Goal: Information Seeking & Learning: Learn about a topic

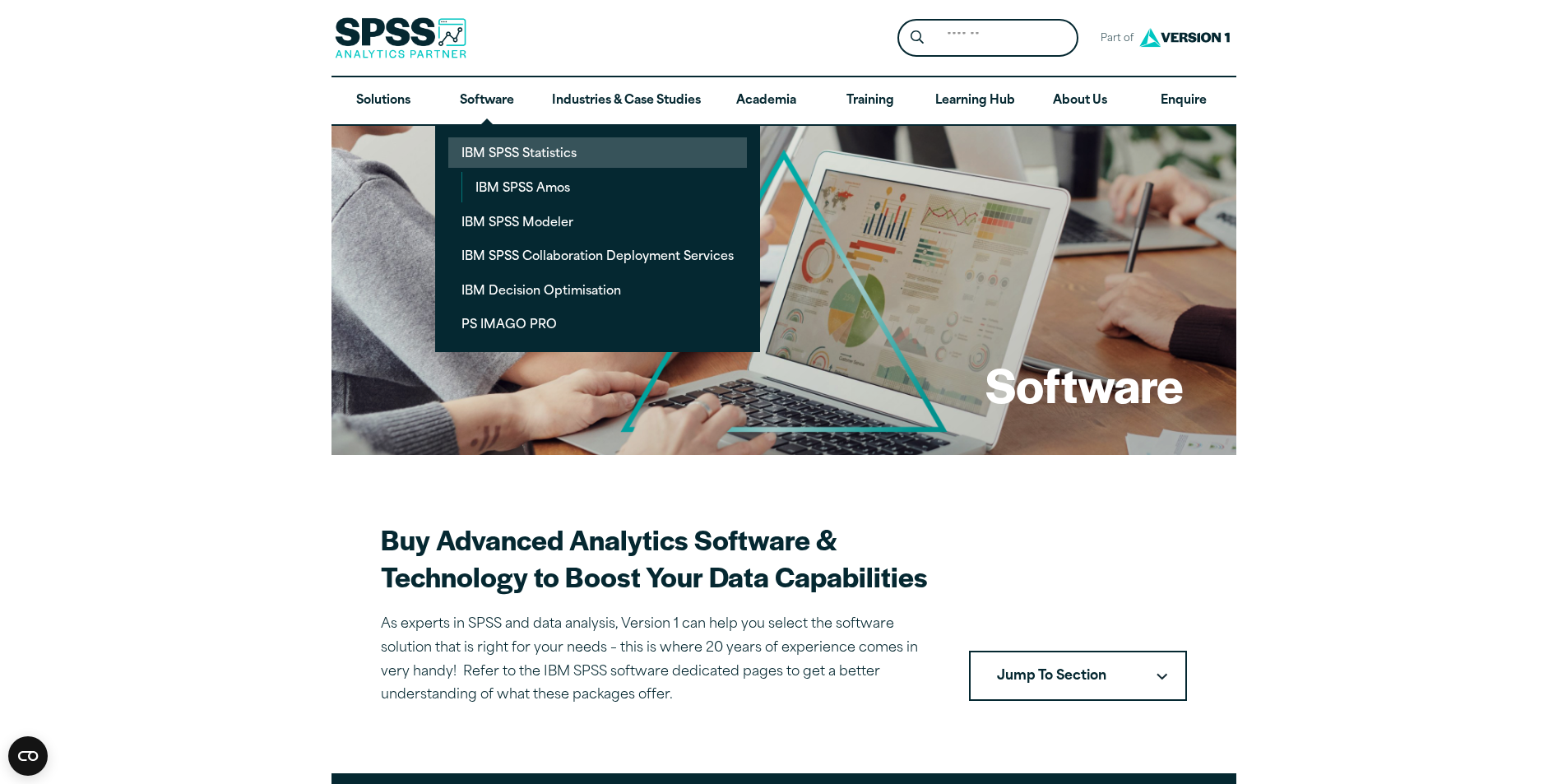
click at [512, 151] on link "IBM SPSS Statistics" at bounding box center [597, 152] width 299 height 30
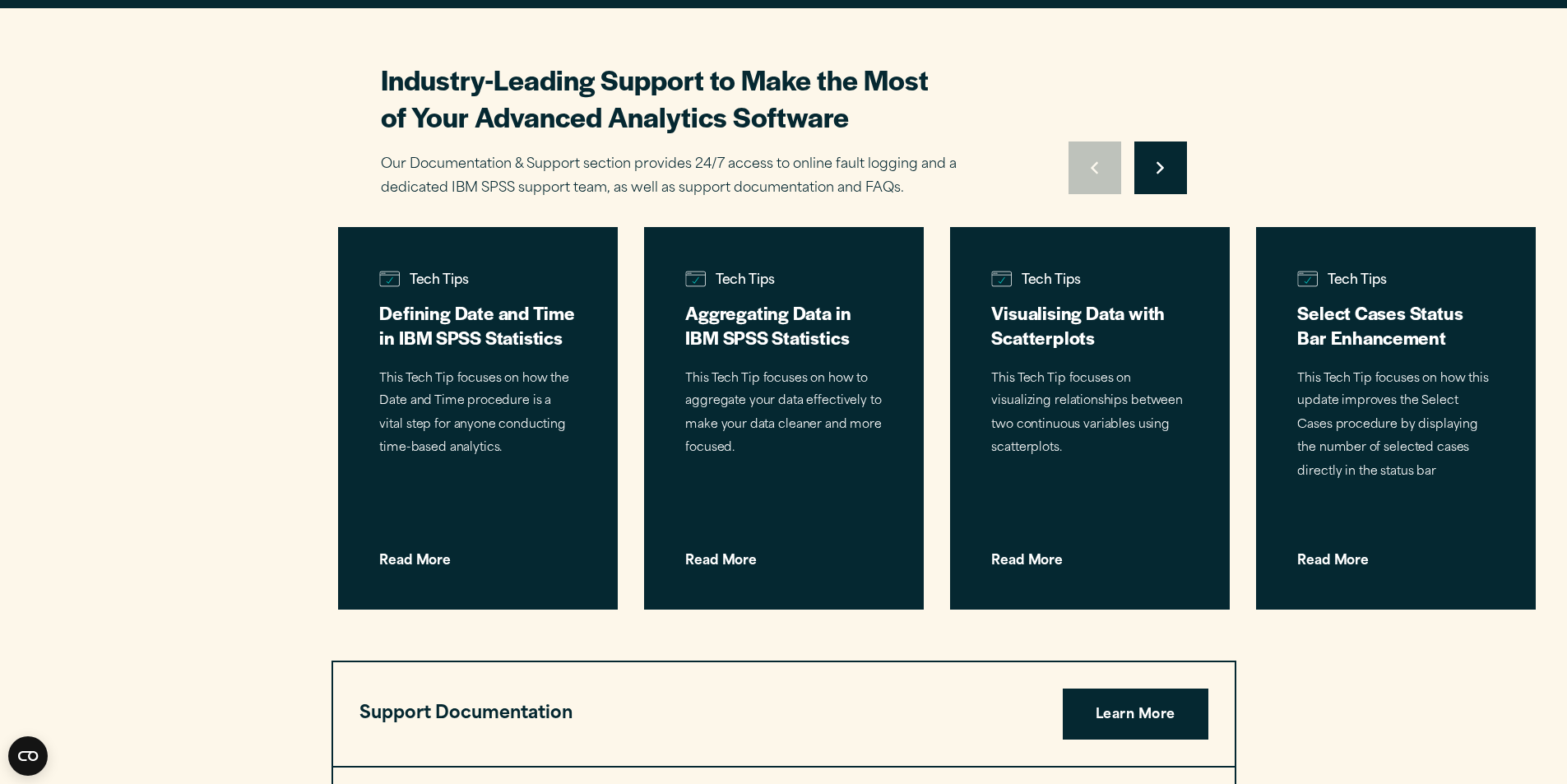
scroll to position [5263, 0]
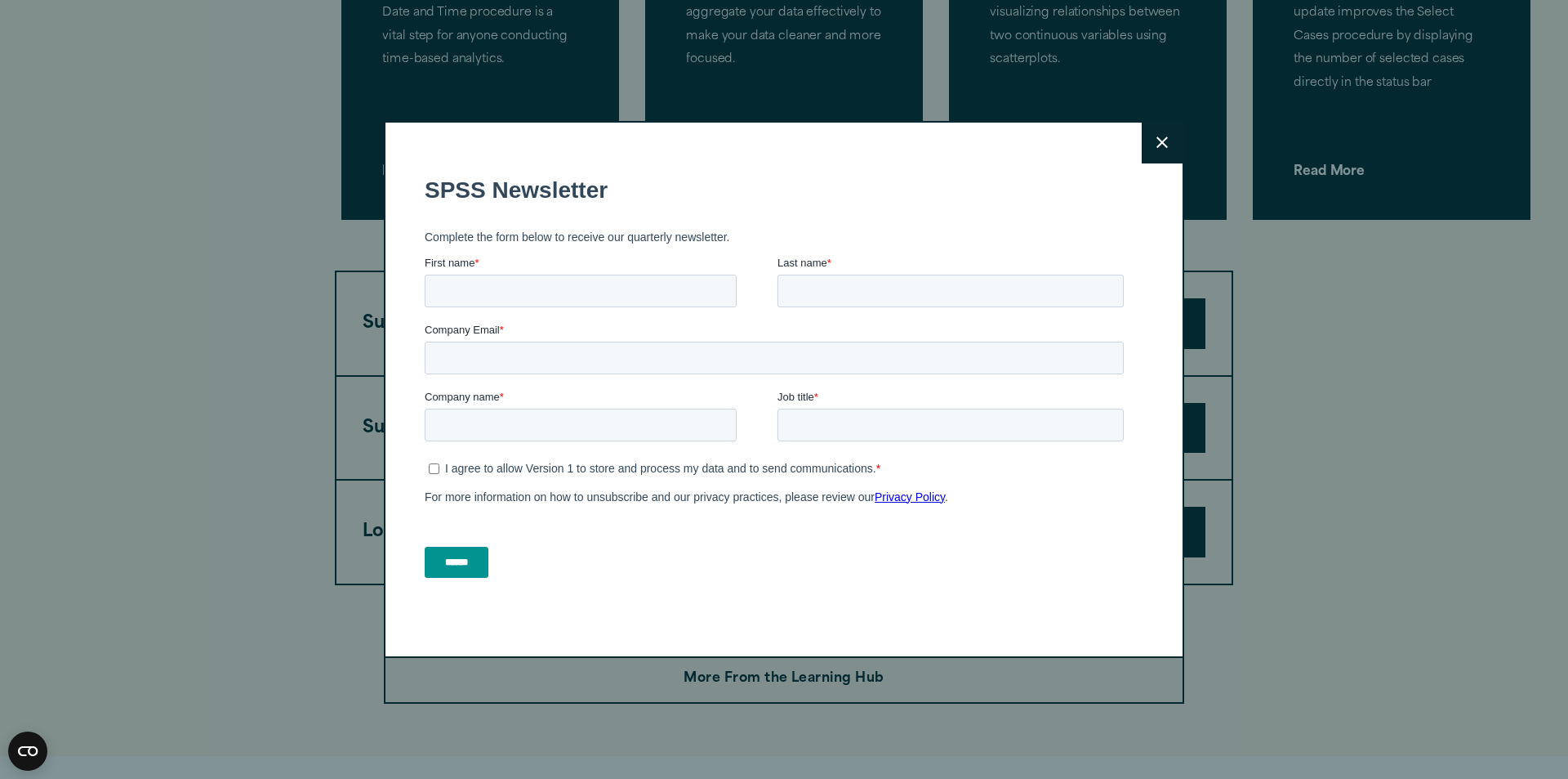
click at [1155, 149] on button "Close" at bounding box center [1161, 143] width 41 height 41
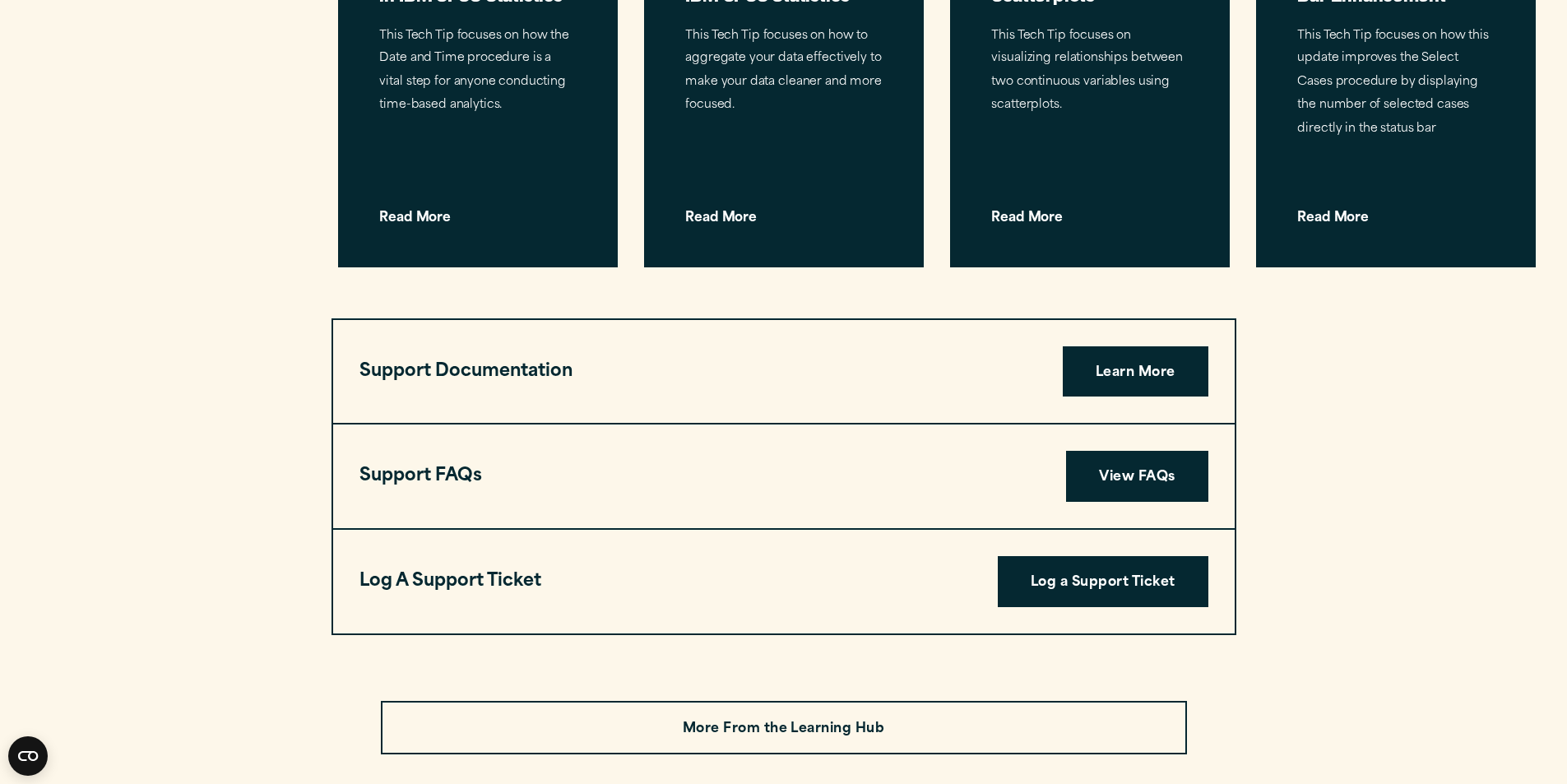
scroll to position [4029, 0]
